Goal: Task Accomplishment & Management: Use online tool/utility

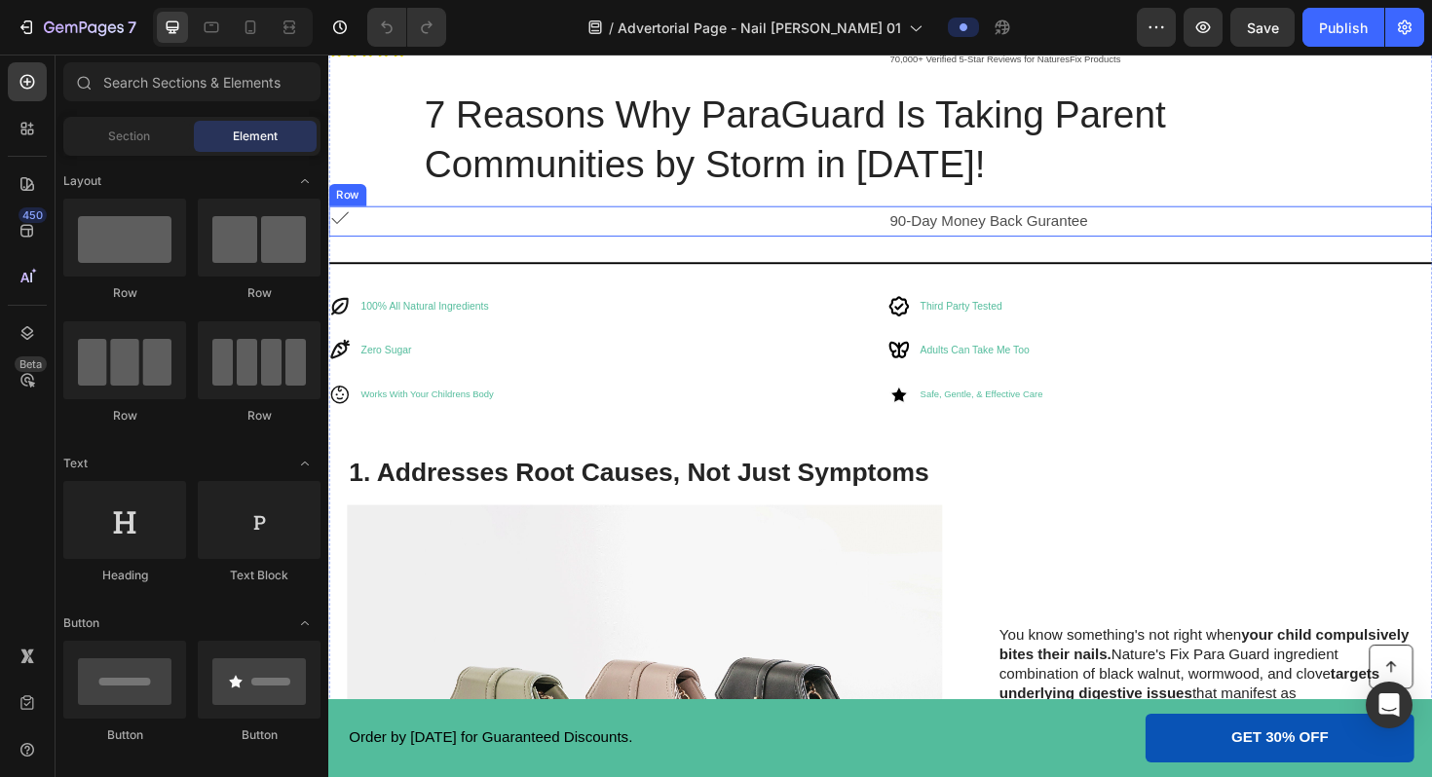
scroll to position [661, 0]
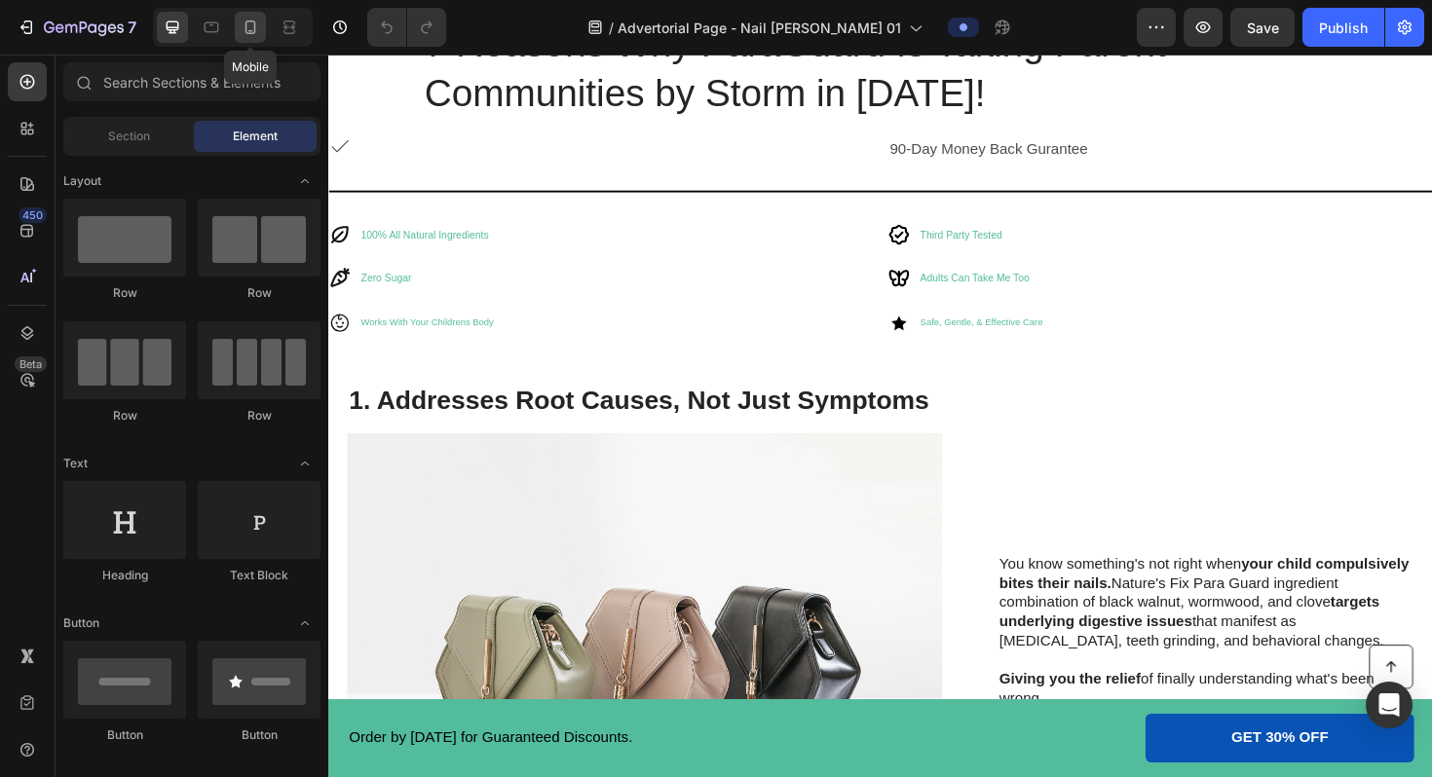
click at [256, 31] on icon at bounding box center [250, 27] width 19 height 19
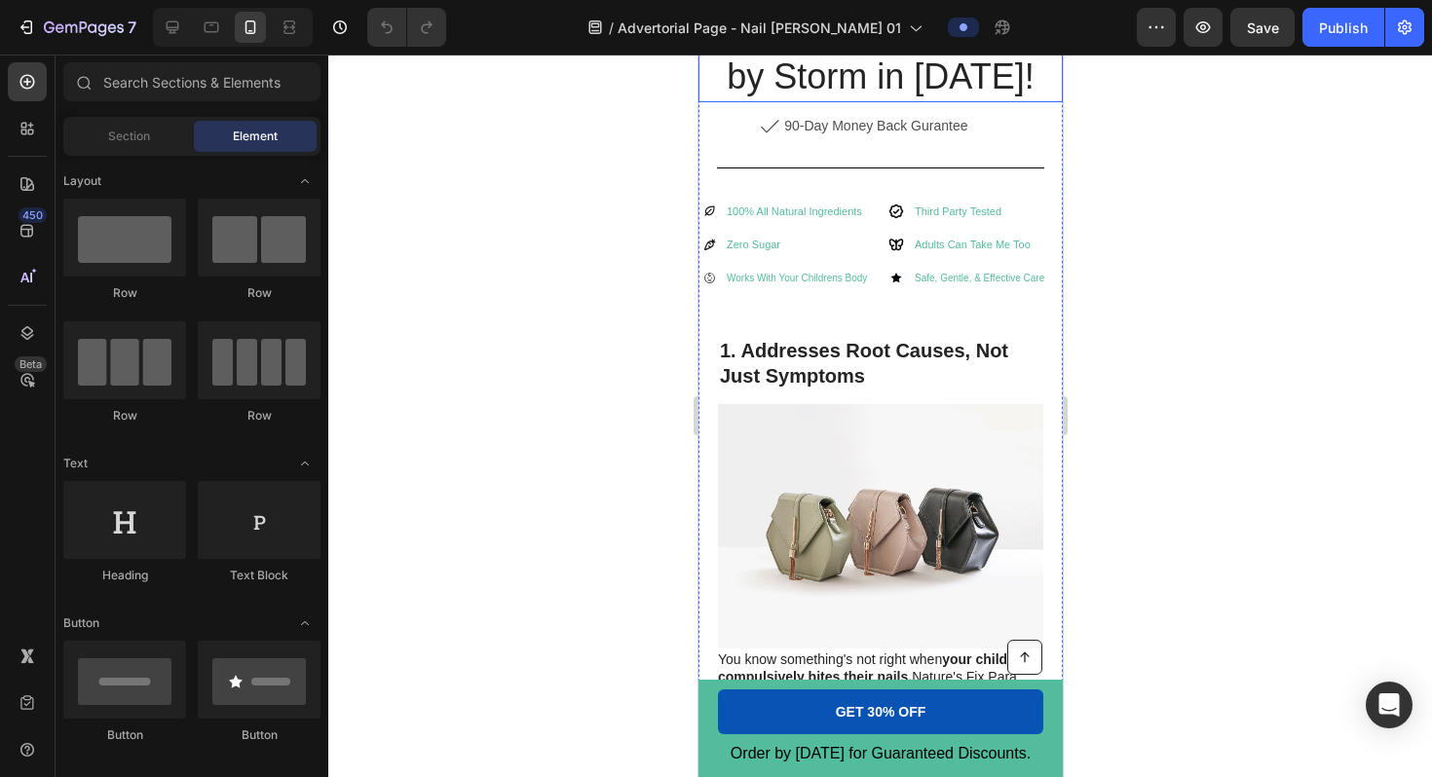
scroll to position [692, 0]
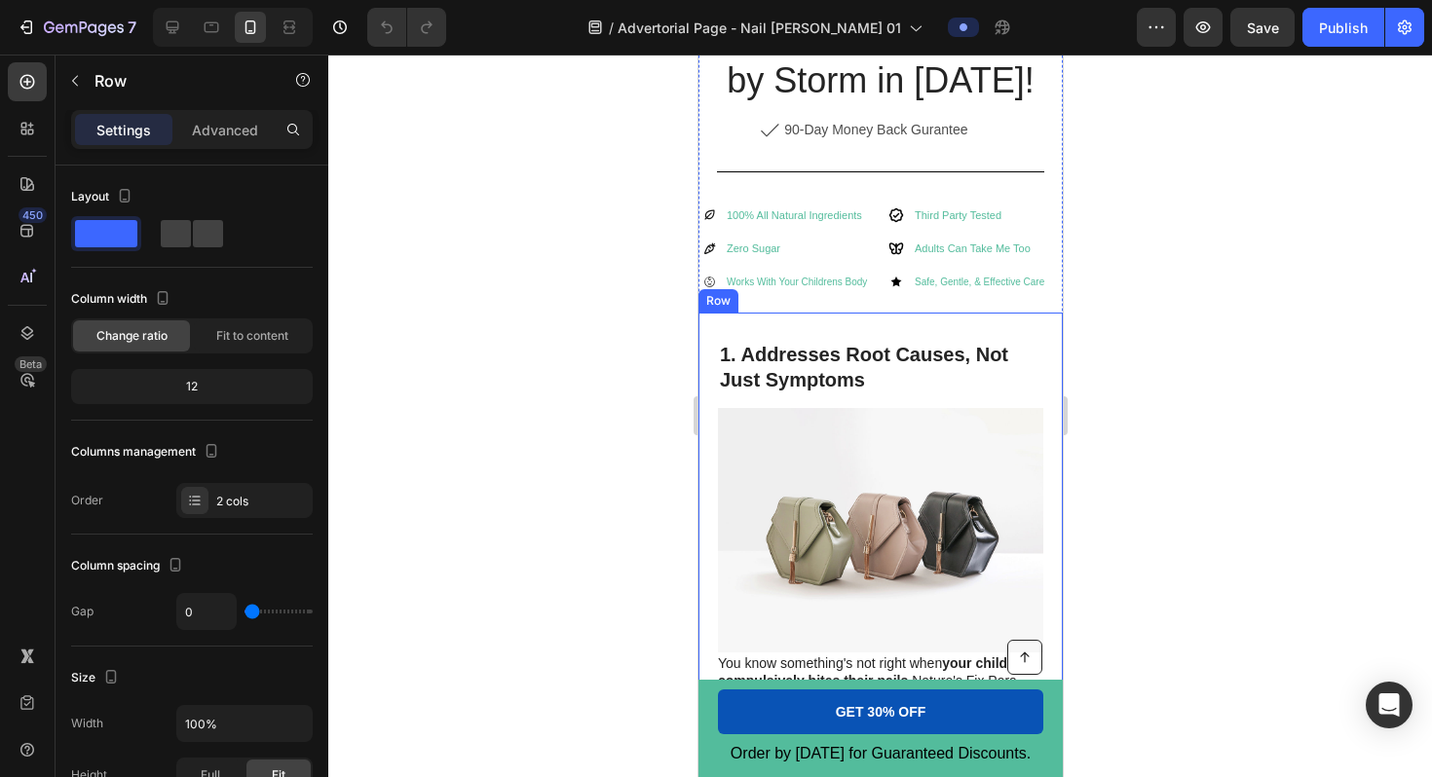
click at [843, 316] on div "1. Addresses Root Causes, Not Just Symptoms Heading Image You know something's …" at bounding box center [880, 578] width 364 height 530
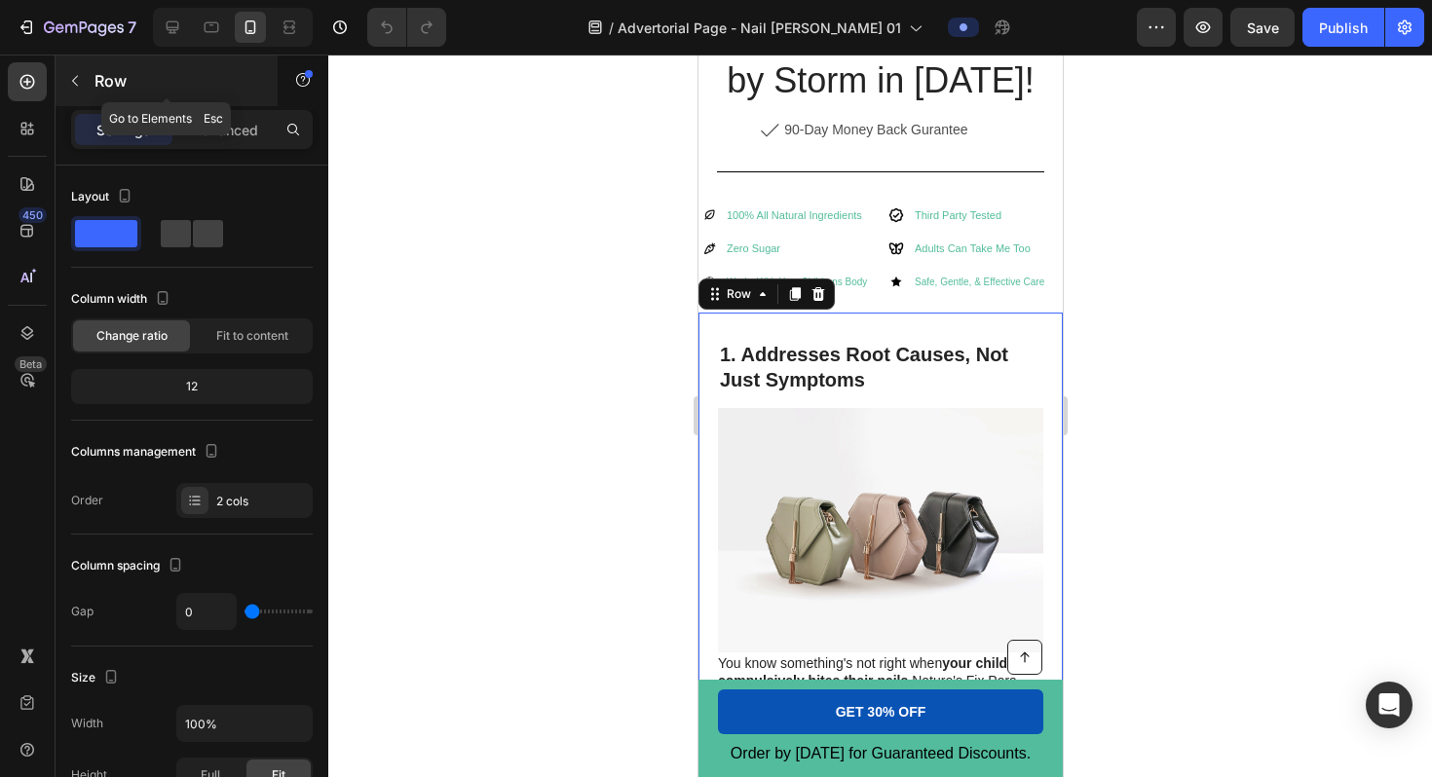
click at [73, 78] on icon "button" at bounding box center [75, 81] width 16 height 16
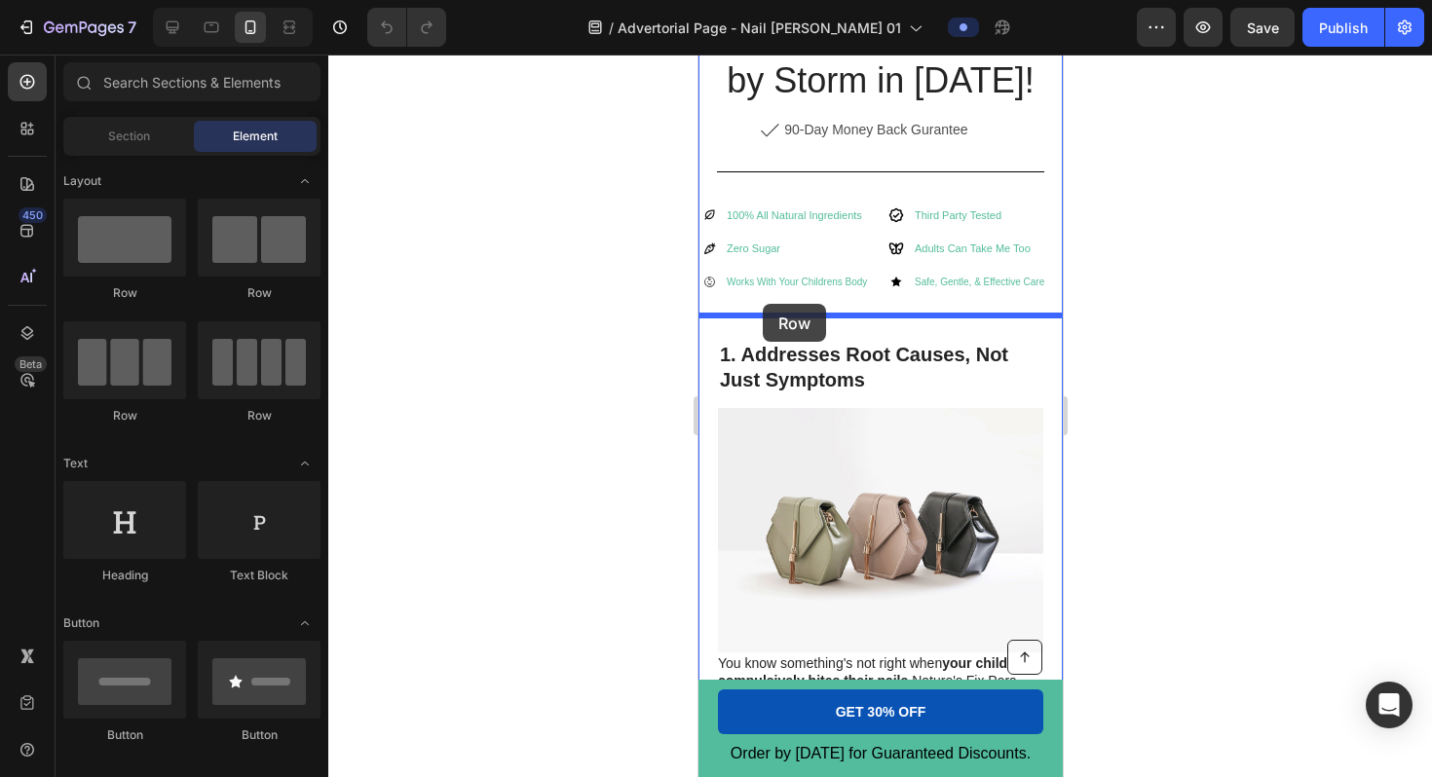
drag, startPoint x: 816, startPoint y: 292, endPoint x: 762, endPoint y: 303, distance: 55.6
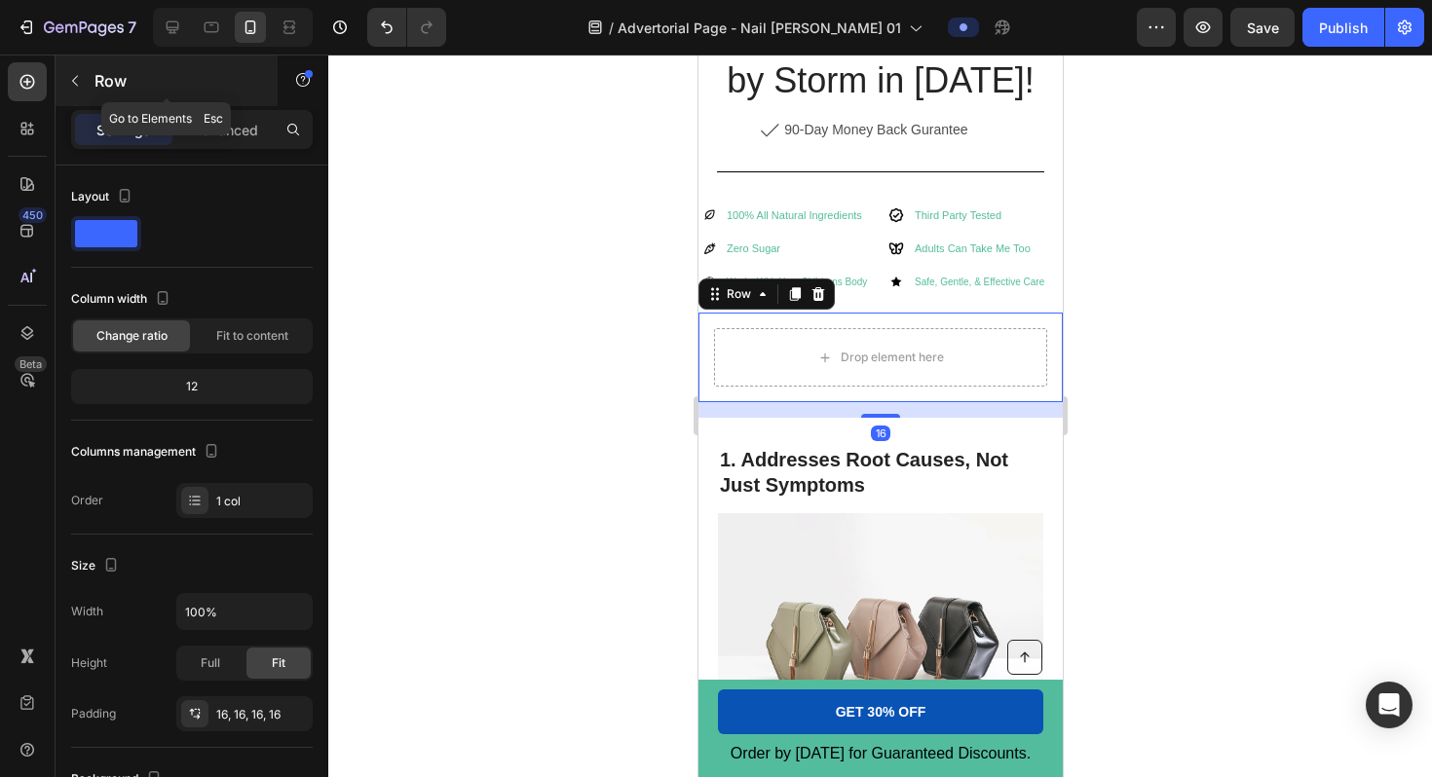
click at [74, 79] on icon "button" at bounding box center [75, 81] width 6 height 11
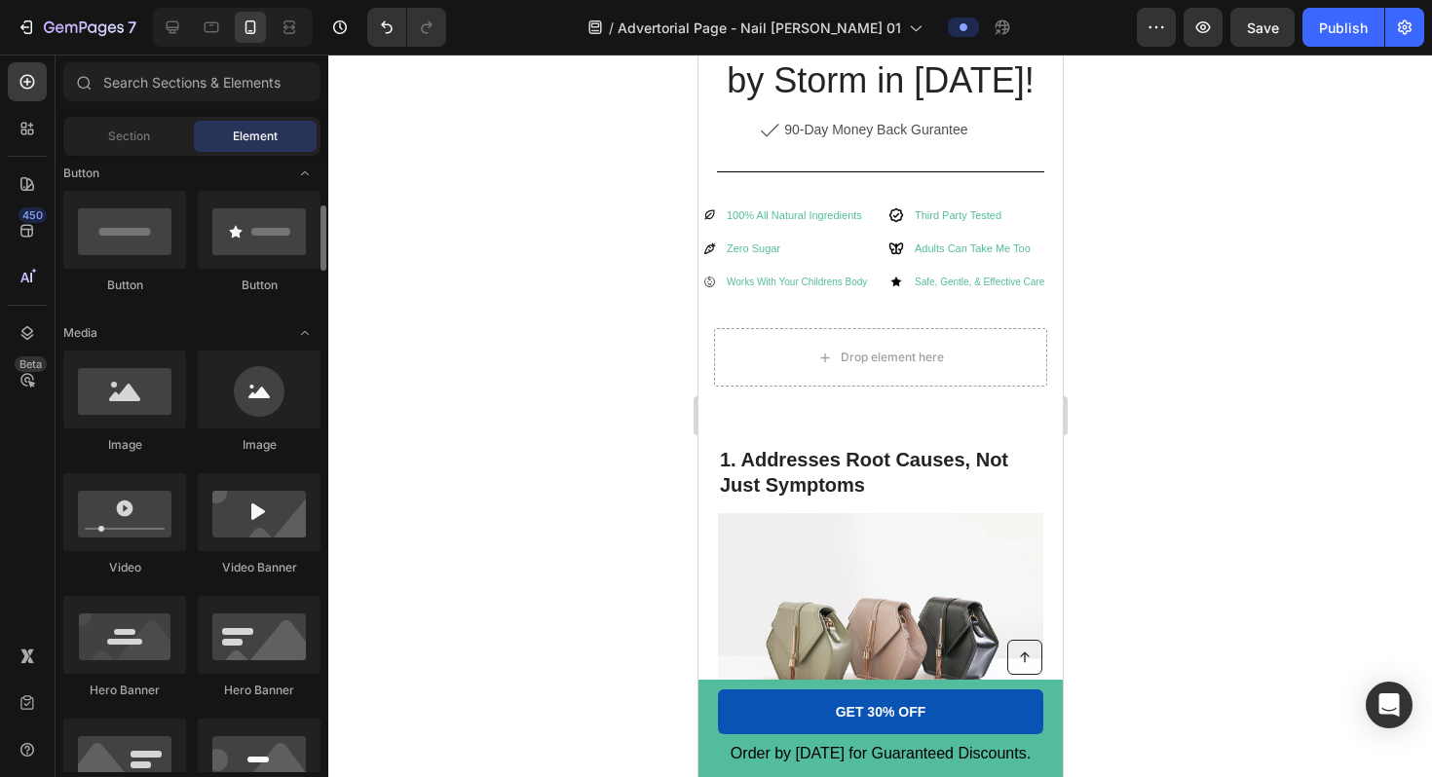
scroll to position [456, 0]
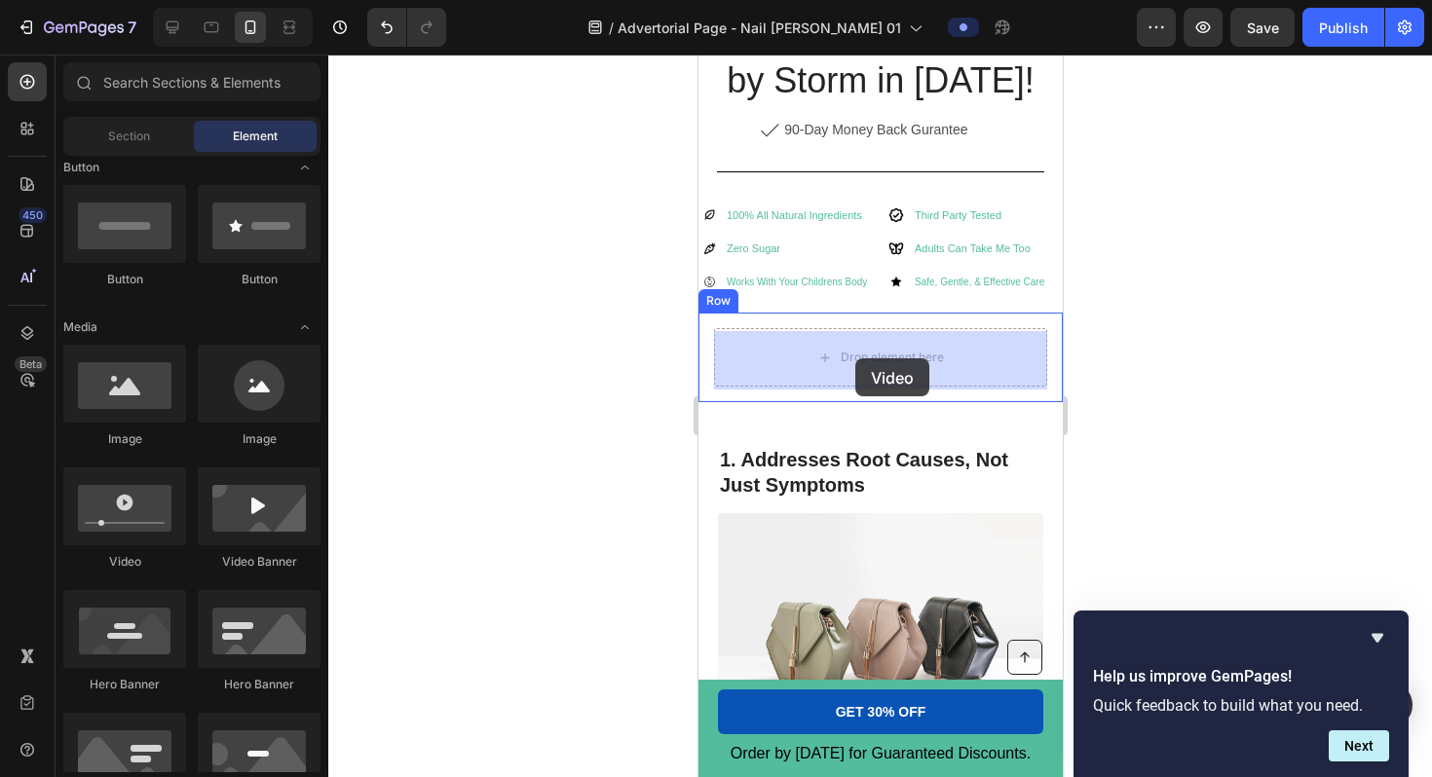
drag, startPoint x: 818, startPoint y: 561, endPoint x: 854, endPoint y: 359, distance: 205.8
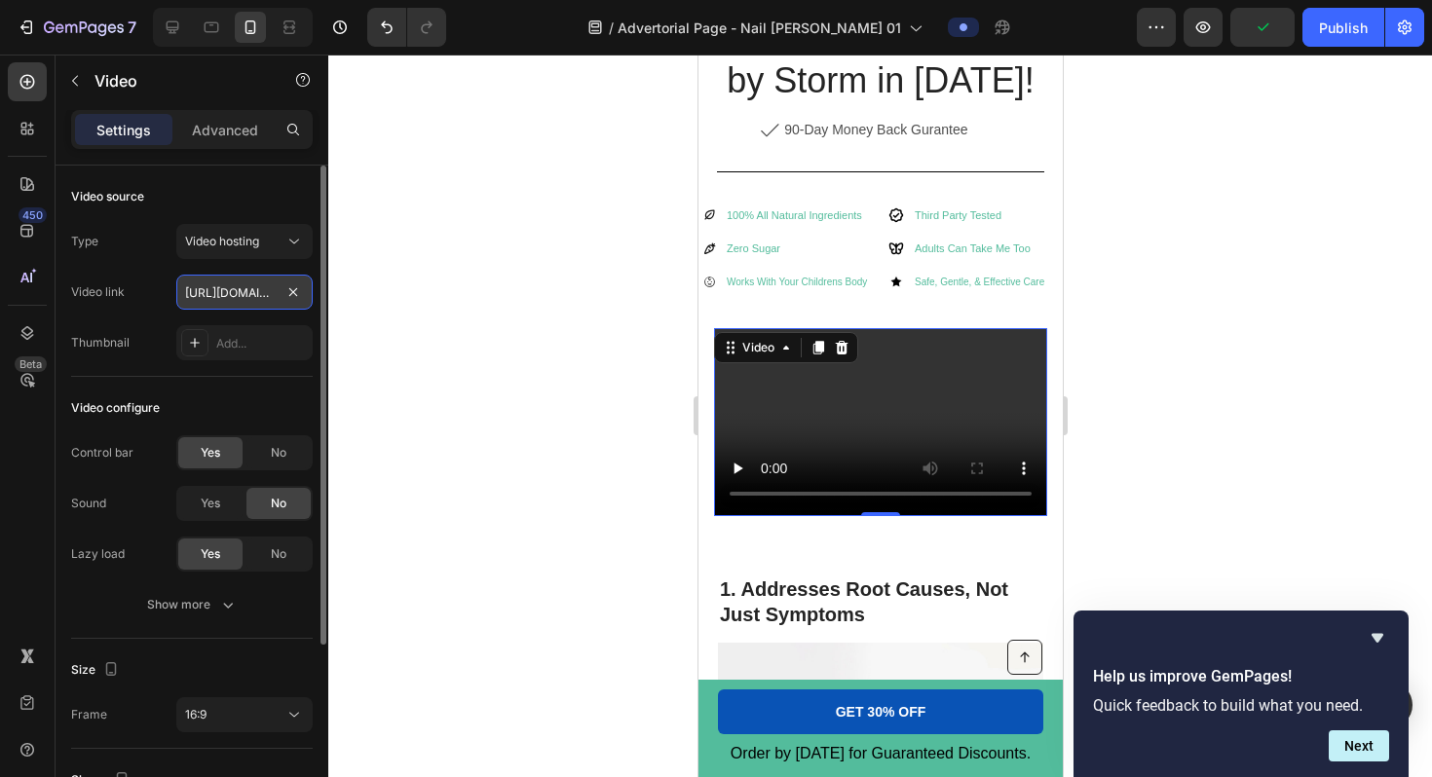
click at [215, 296] on input "[URL][DOMAIN_NAME]" at bounding box center [244, 292] width 136 height 35
paste input "dd18425e45b64f3b8f967625f5b84b5a"
type input "[URL][DOMAIN_NAME]"
click at [271, 194] on div "Video source" at bounding box center [192, 196] width 242 height 31
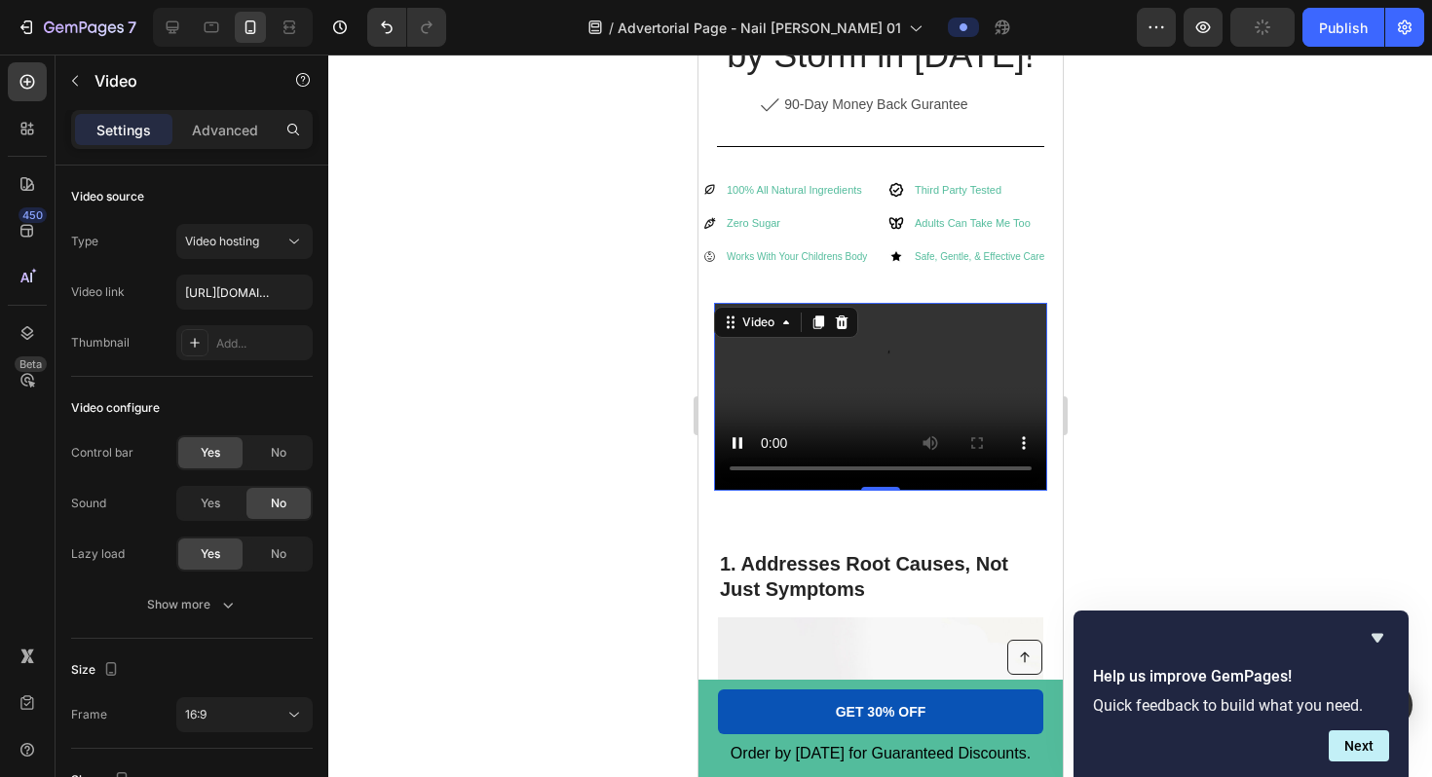
scroll to position [727, 0]
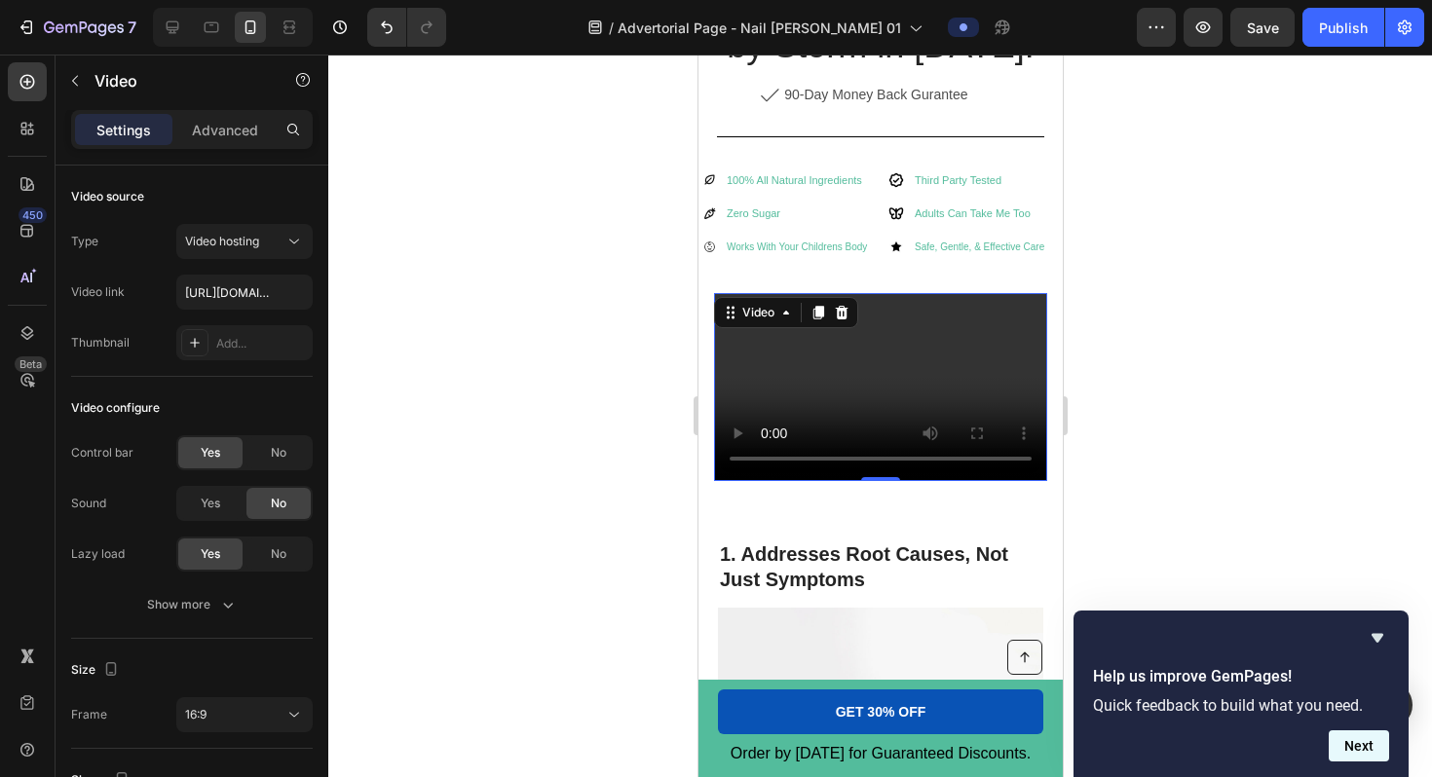
click at [1082, 713] on button "Next" at bounding box center [1359, 746] width 60 height 31
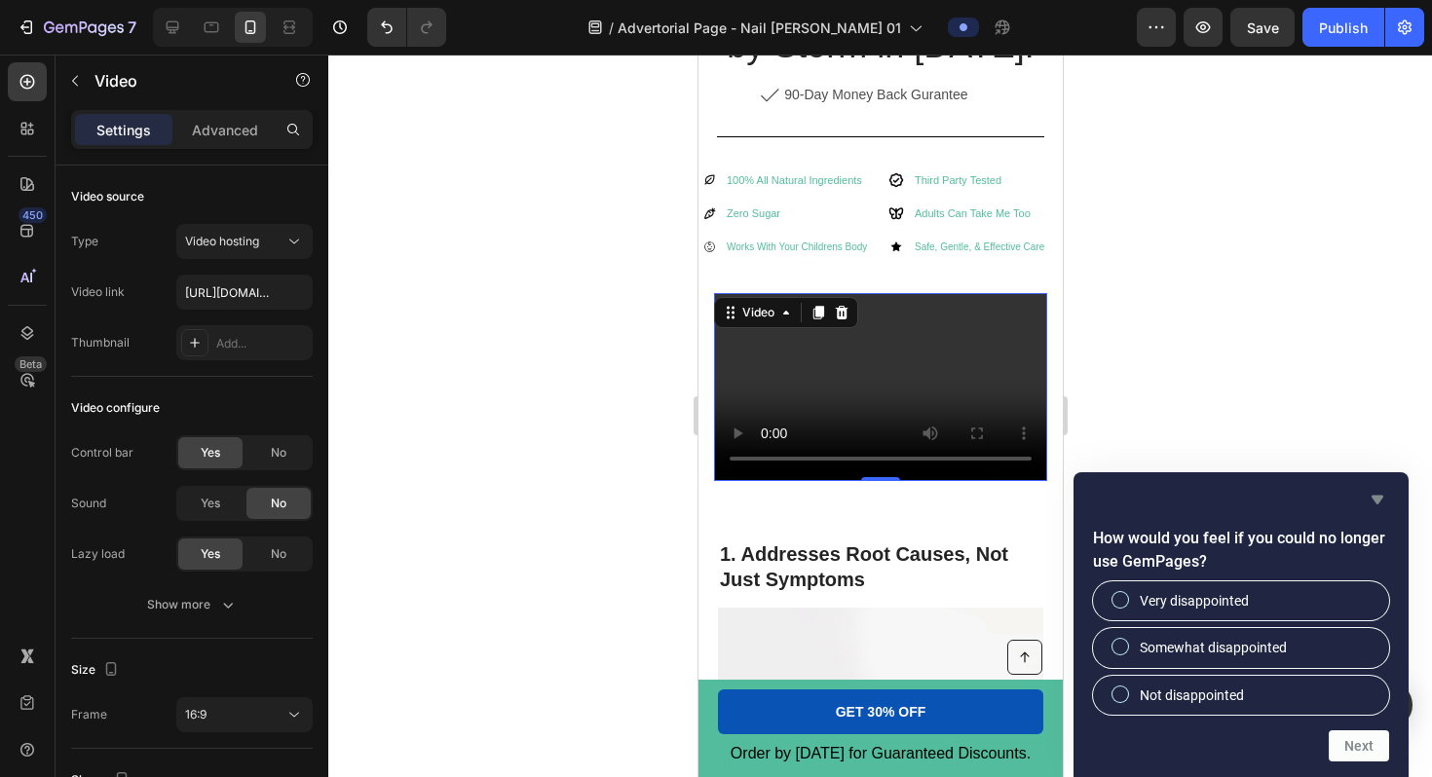
click at [1082, 499] on icon "Hide survey" at bounding box center [1378, 500] width 12 height 9
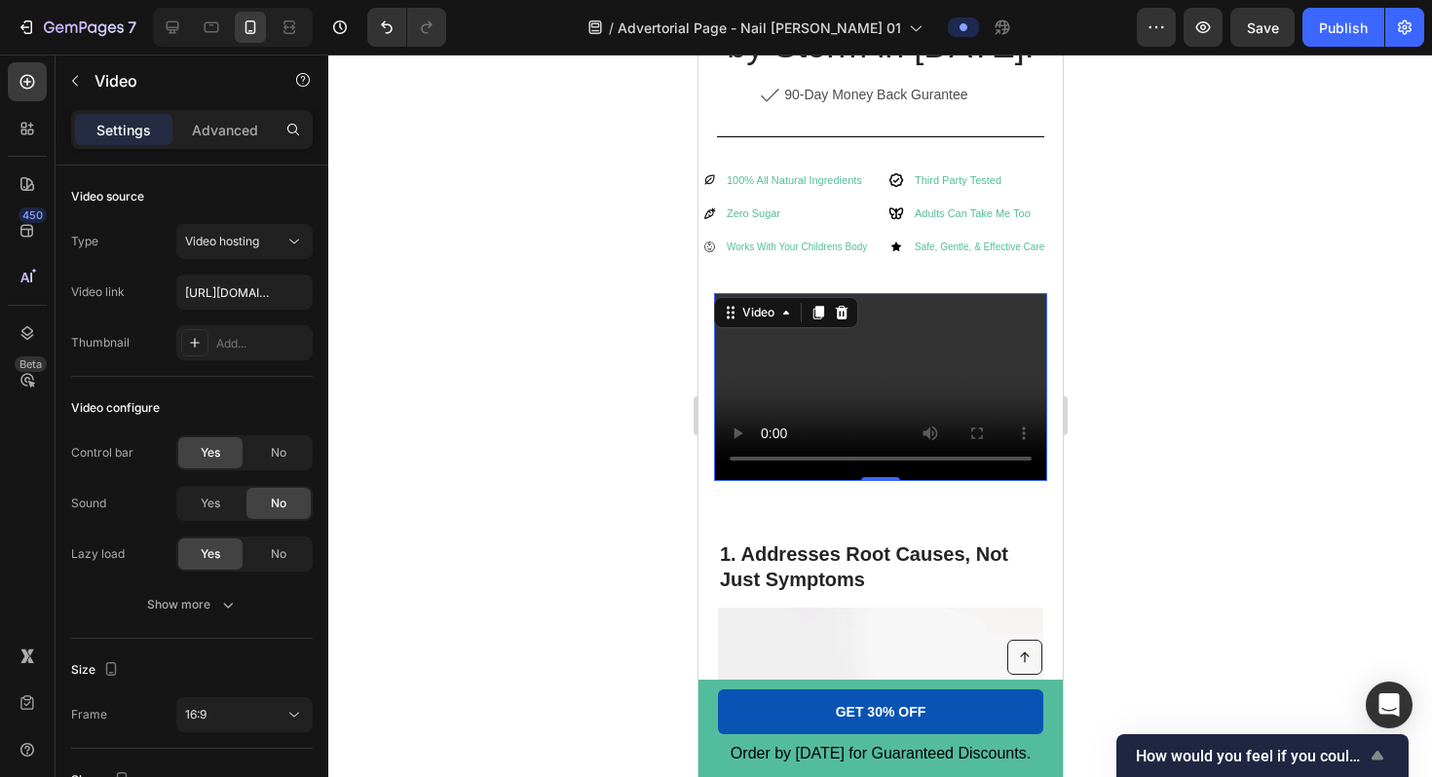
click at [1082, 713] on icon "Show survey - How would you feel if you could no longer use GemPages?" at bounding box center [1377, 755] width 23 height 23
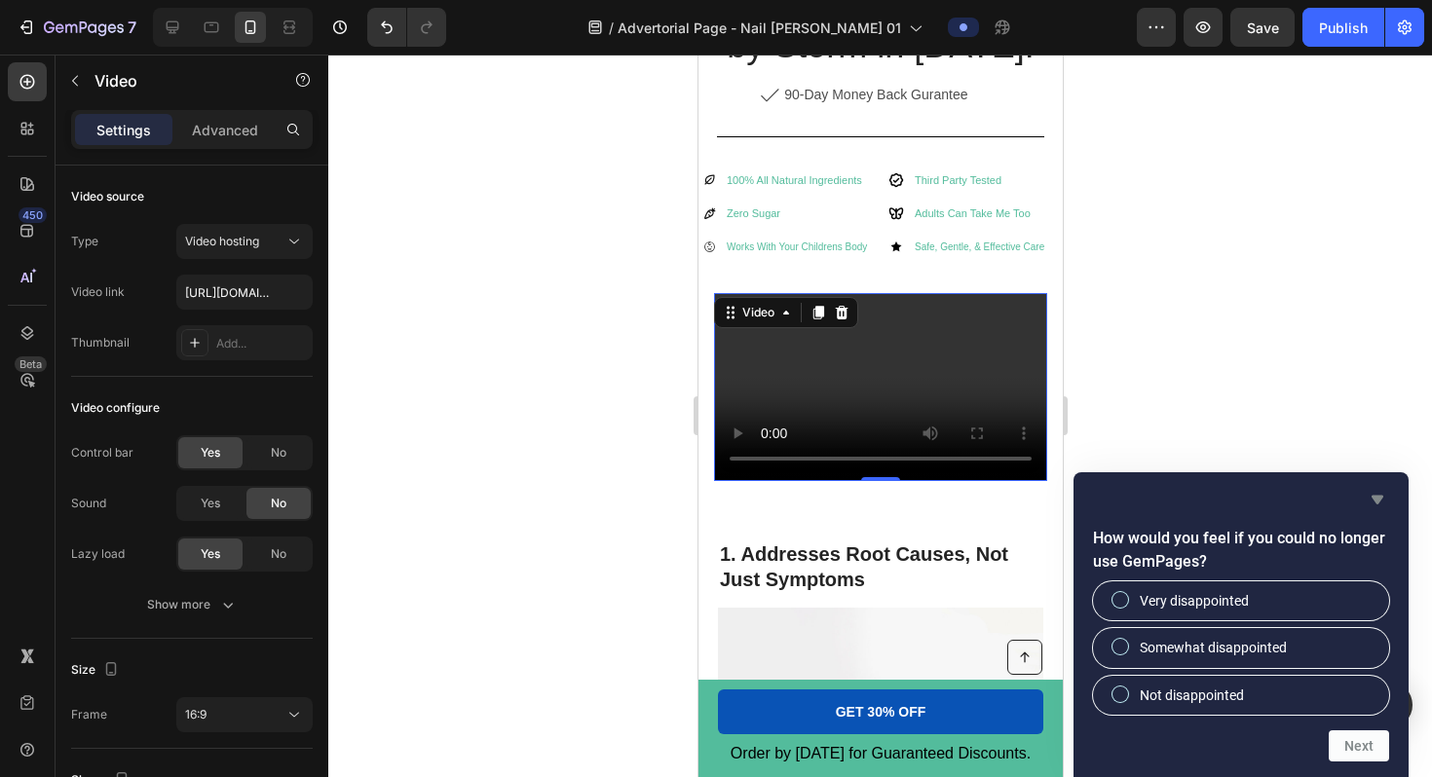
click at [1082, 498] on icon "Hide survey" at bounding box center [1378, 500] width 12 height 9
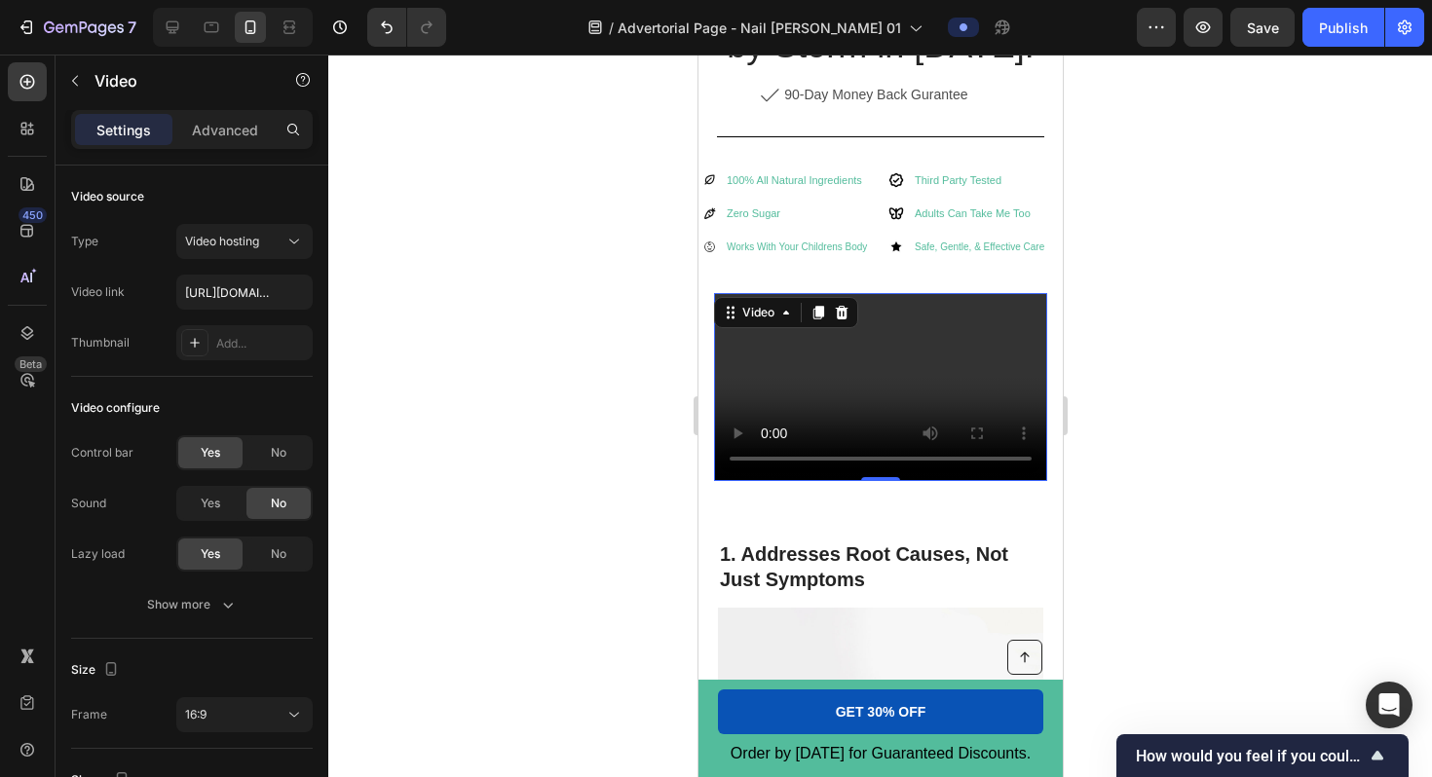
click at [1082, 502] on div at bounding box center [880, 416] width 1104 height 723
click at [857, 367] on video at bounding box center [879, 386] width 333 height 187
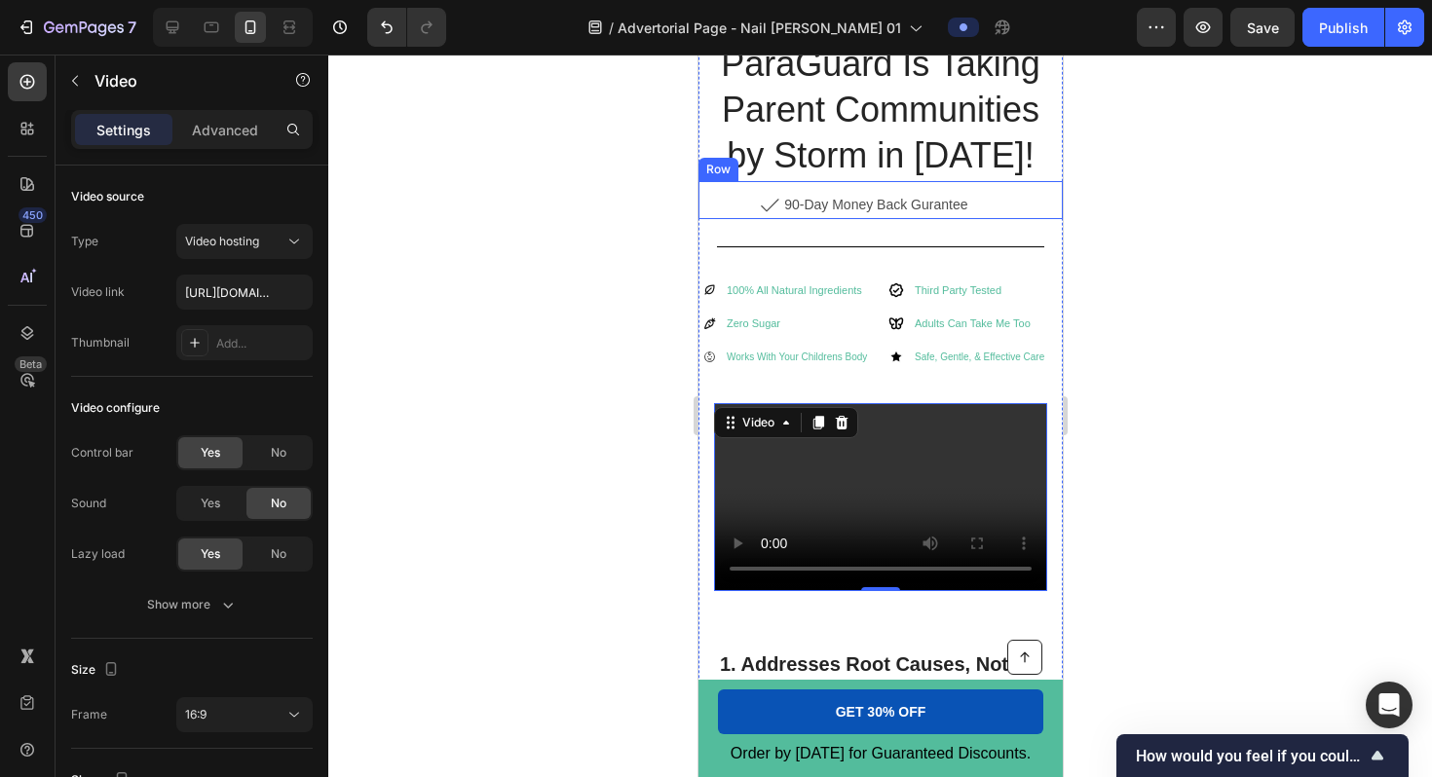
scroll to position [623, 0]
